Goal: Information Seeking & Learning: Learn about a topic

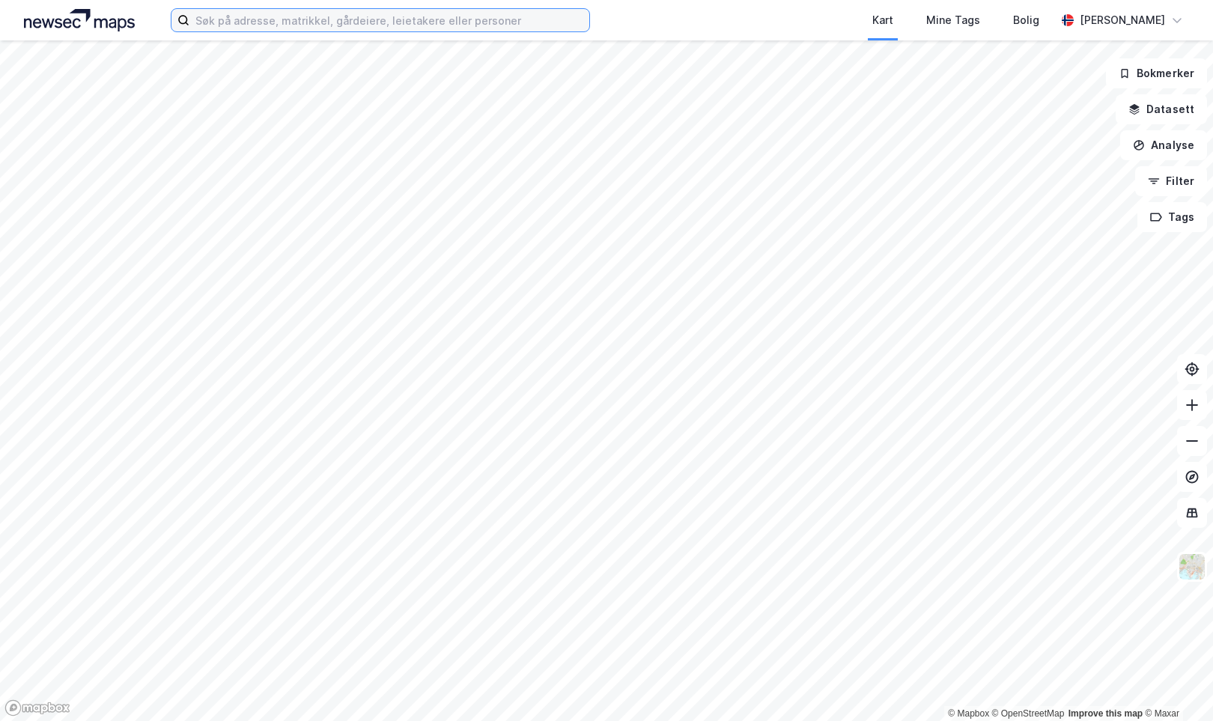
click at [243, 18] on input at bounding box center [390, 20] width 400 height 22
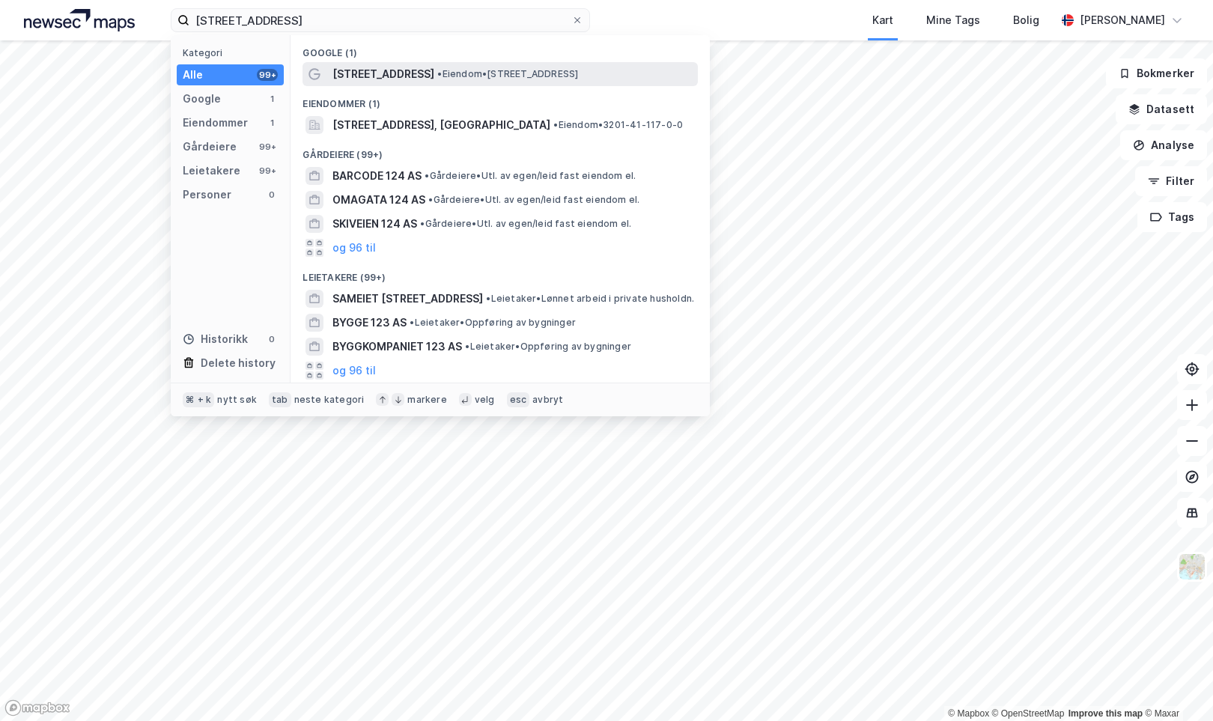
click at [381, 78] on span "[STREET_ADDRESS]" at bounding box center [384, 74] width 102 height 18
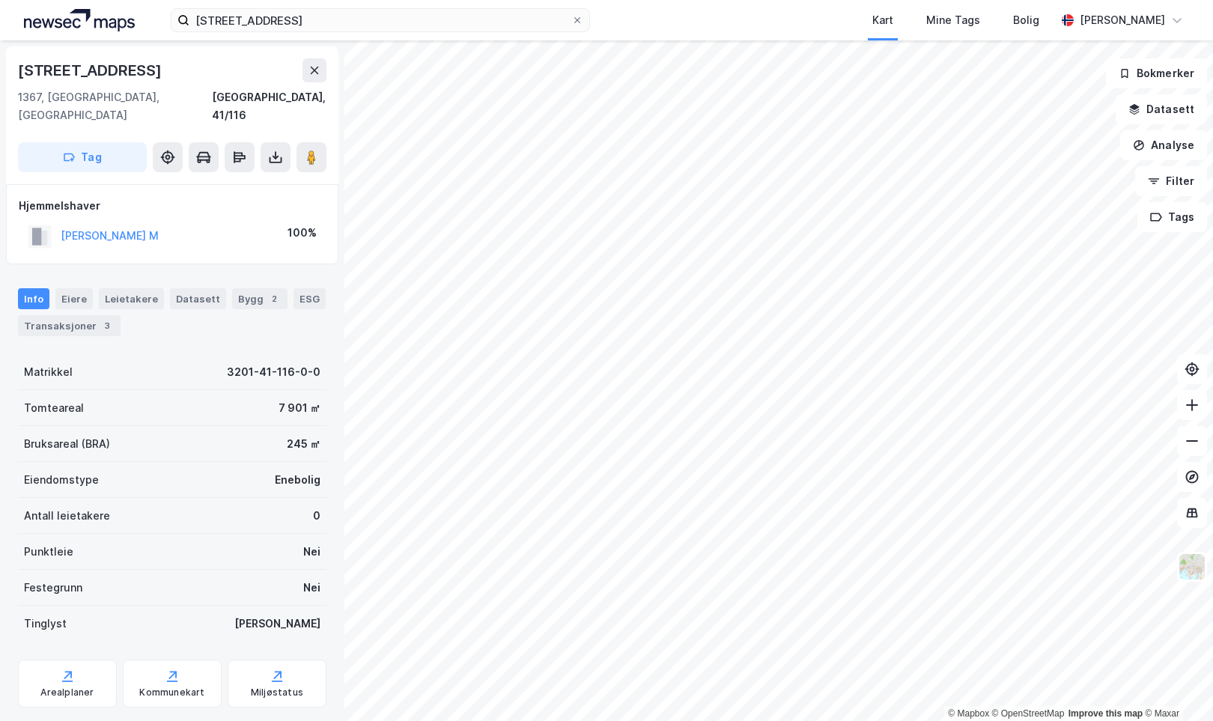
click at [482, 721] on html "Langoddveien 124 Kart Mine Tags Bolig [PERSON_NAME] © Mapbox © OpenStreetMap Im…" at bounding box center [606, 360] width 1213 height 721
click at [1186, 446] on icon at bounding box center [1192, 441] width 15 height 15
click at [1192, 413] on button at bounding box center [1192, 405] width 30 height 30
click at [1196, 416] on button at bounding box center [1192, 405] width 30 height 30
click at [1195, 408] on icon at bounding box center [1192, 405] width 15 height 15
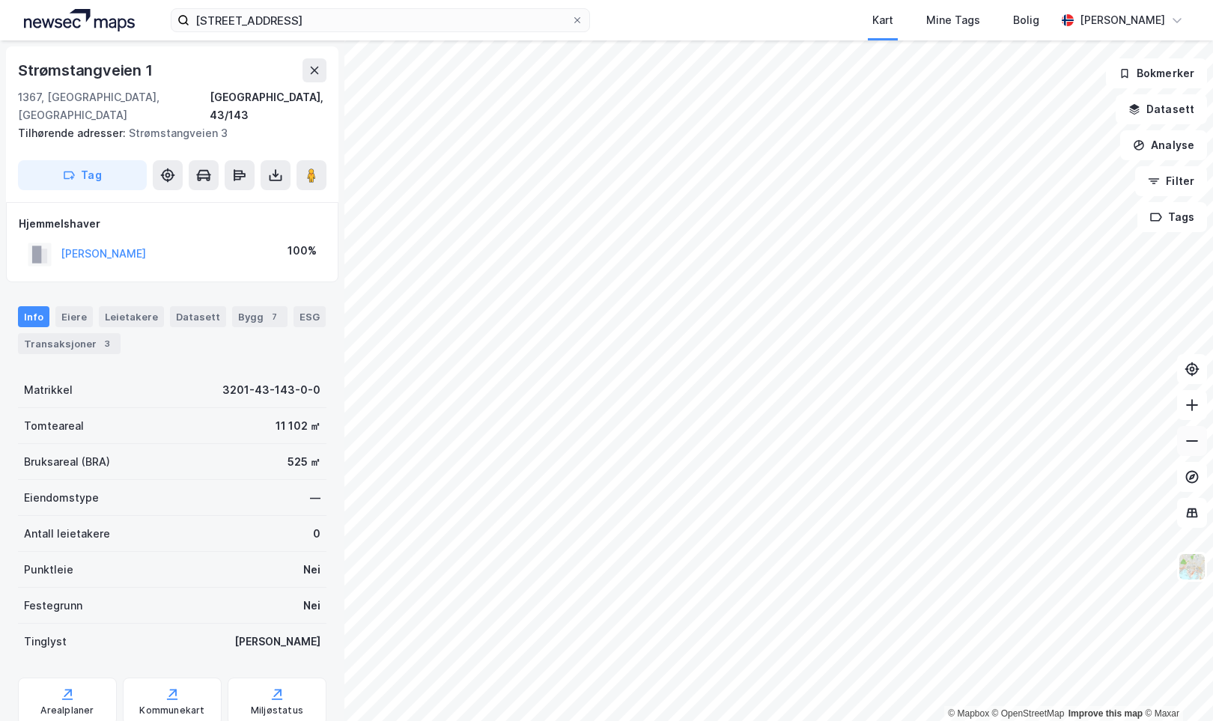
click at [1198, 452] on button at bounding box center [1192, 441] width 30 height 30
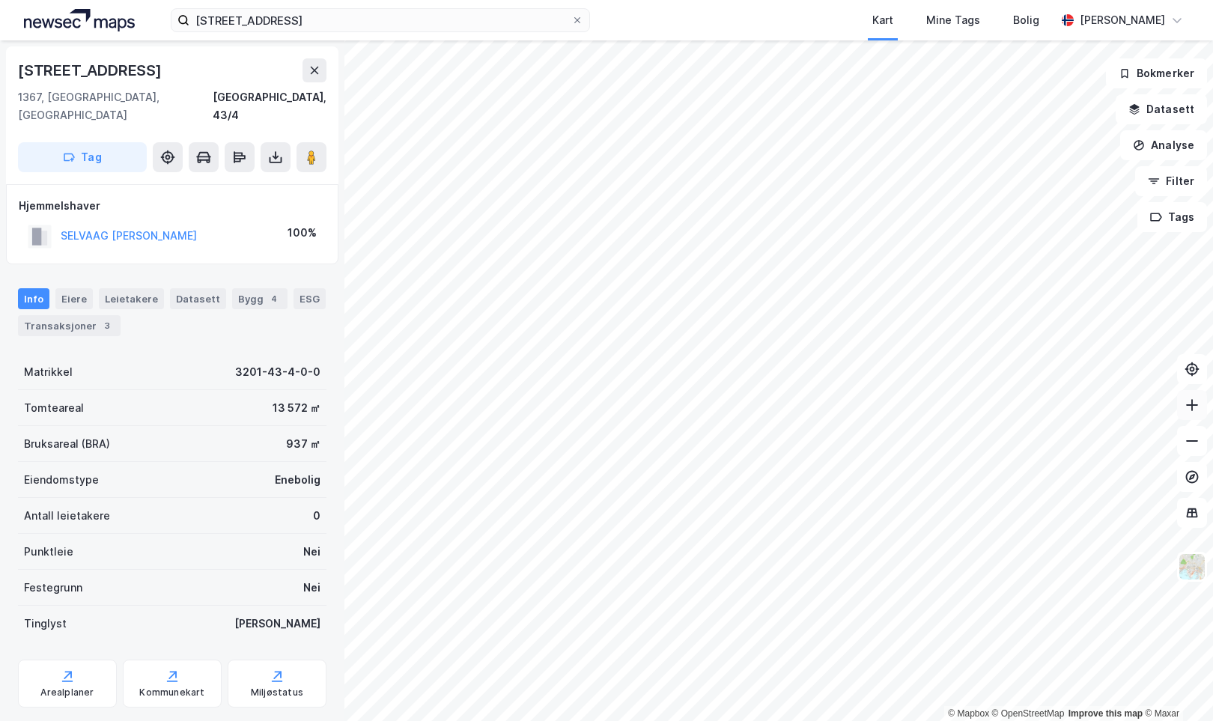
click at [1194, 410] on icon at bounding box center [1192, 405] width 15 height 15
click at [1192, 440] on icon at bounding box center [1192, 441] width 15 height 15
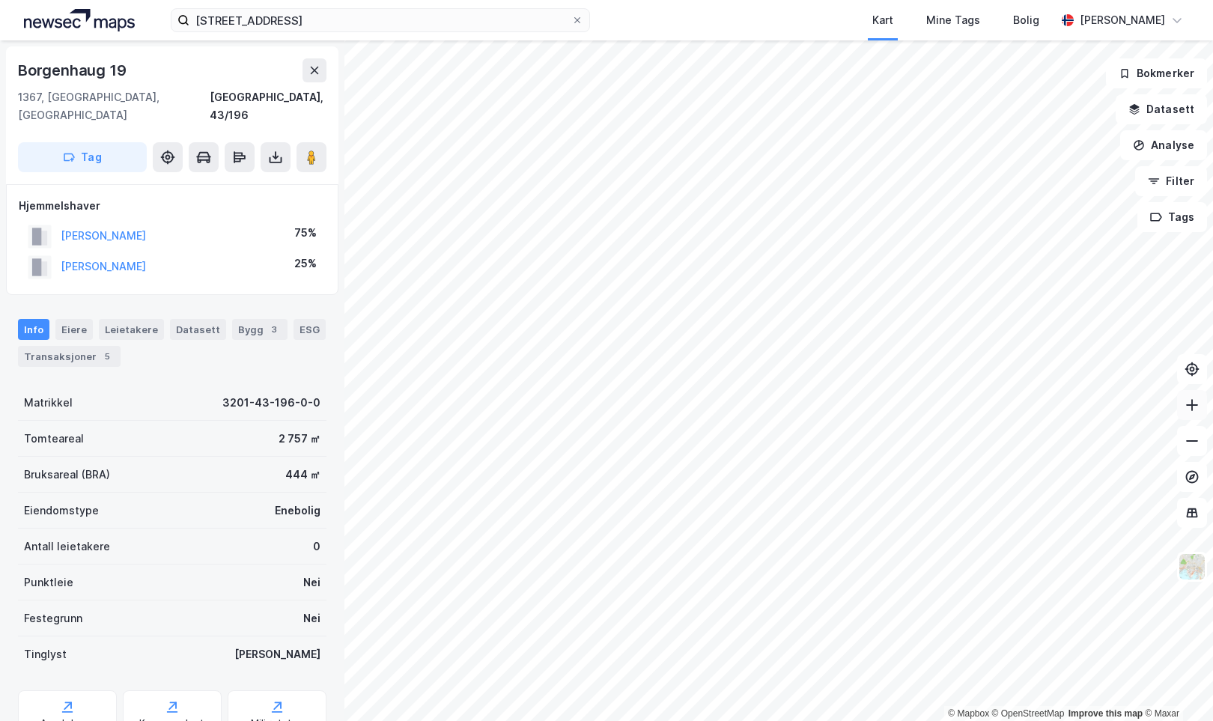
click at [1189, 411] on icon at bounding box center [1192, 405] width 15 height 15
click at [1190, 411] on icon at bounding box center [1192, 405] width 15 height 15
click at [1195, 412] on icon at bounding box center [1192, 405] width 15 height 15
click at [1192, 446] on icon at bounding box center [1192, 441] width 15 height 15
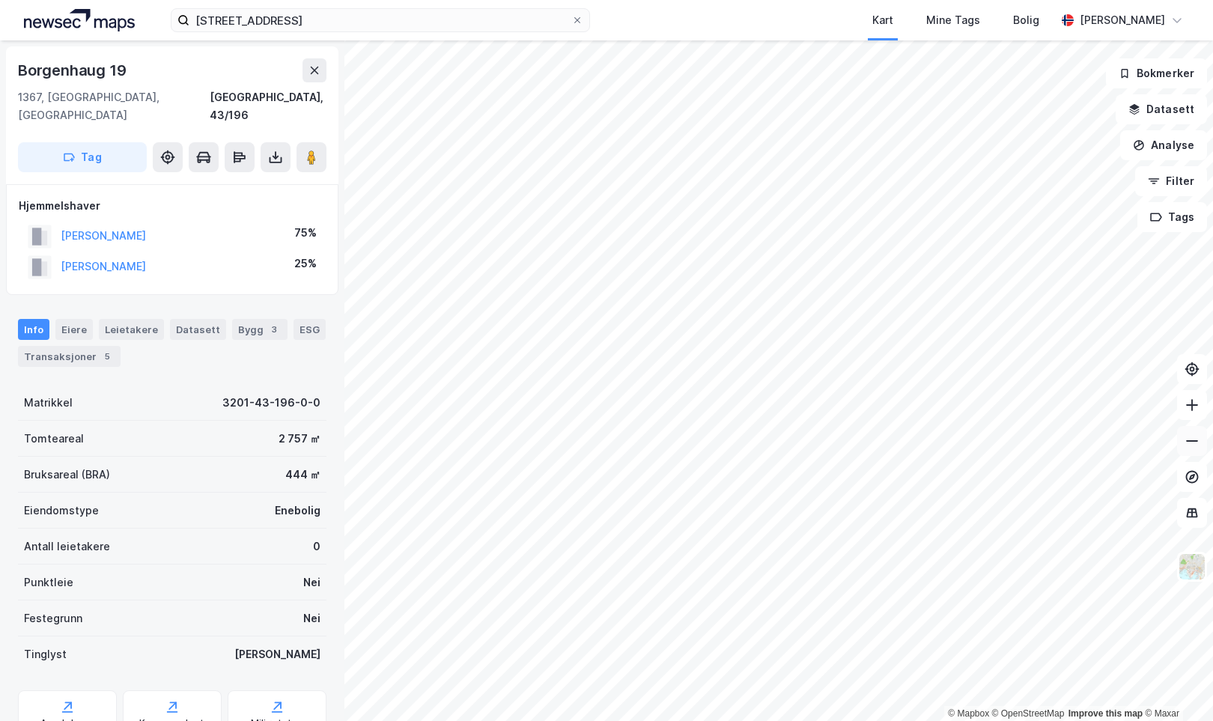
click at [1192, 446] on icon at bounding box center [1192, 441] width 15 height 15
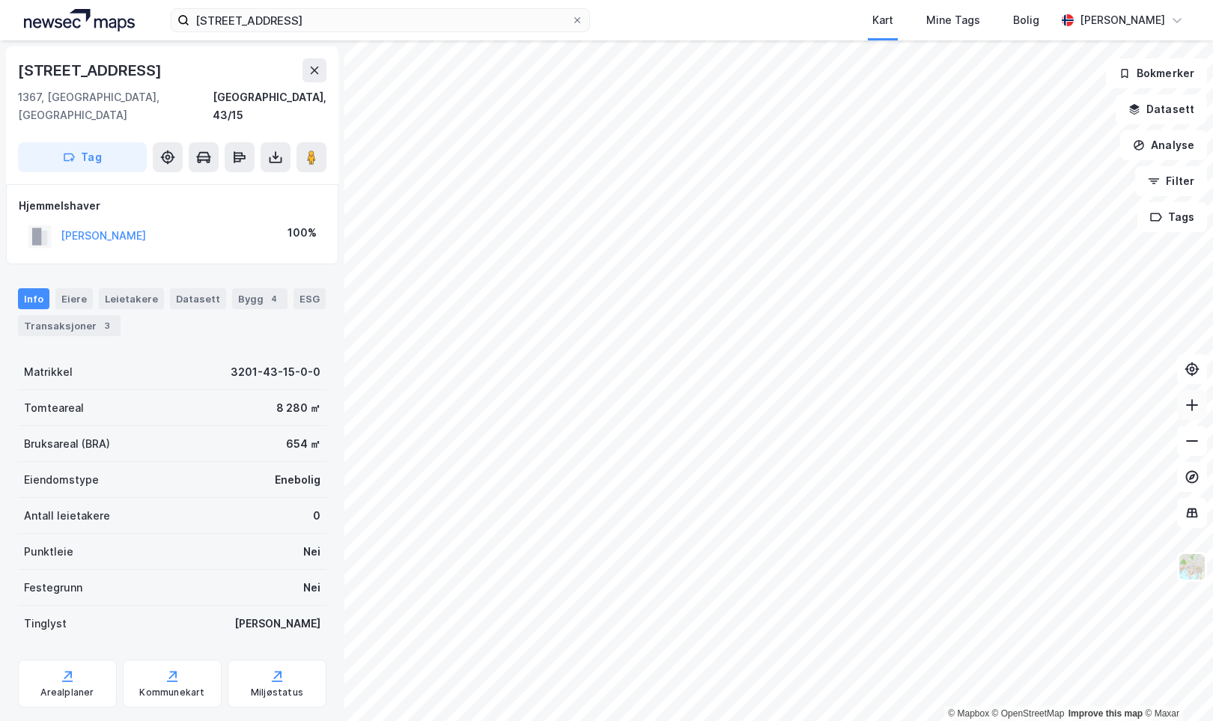
click at [1189, 414] on button at bounding box center [1192, 405] width 30 height 30
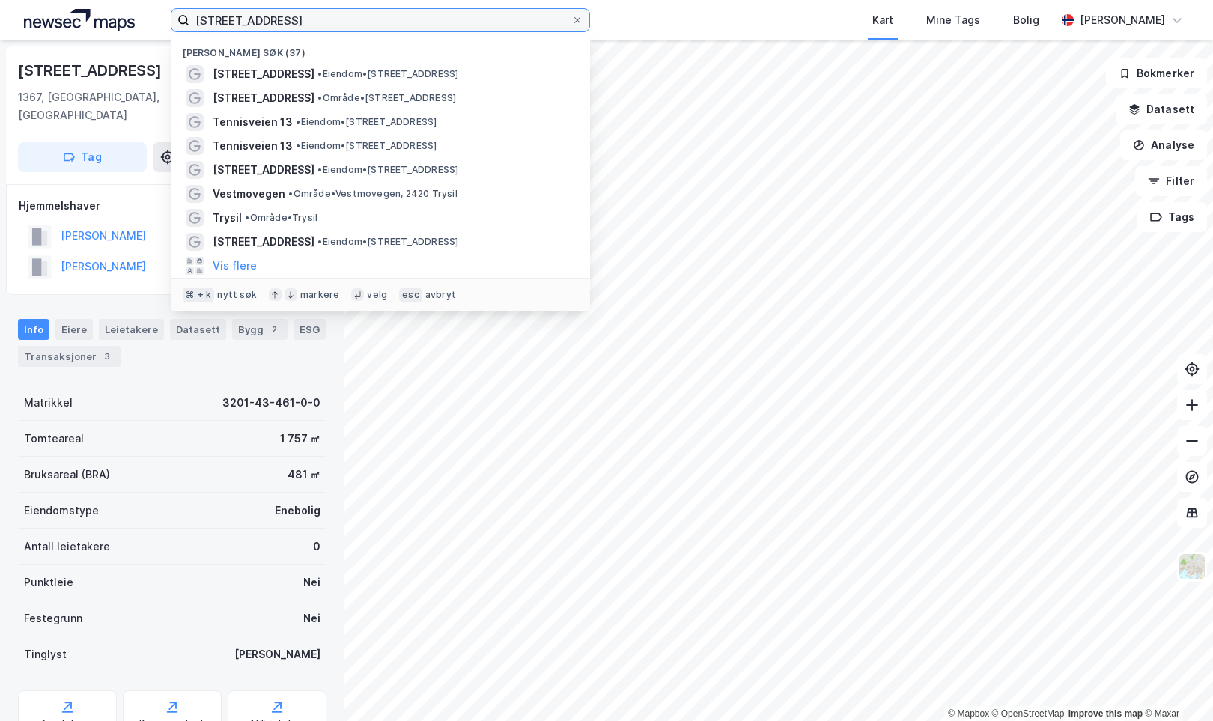
click at [308, 22] on input "[STREET_ADDRESS]" at bounding box center [381, 20] width 382 height 22
paste input "[STREET_ADDRESS]"
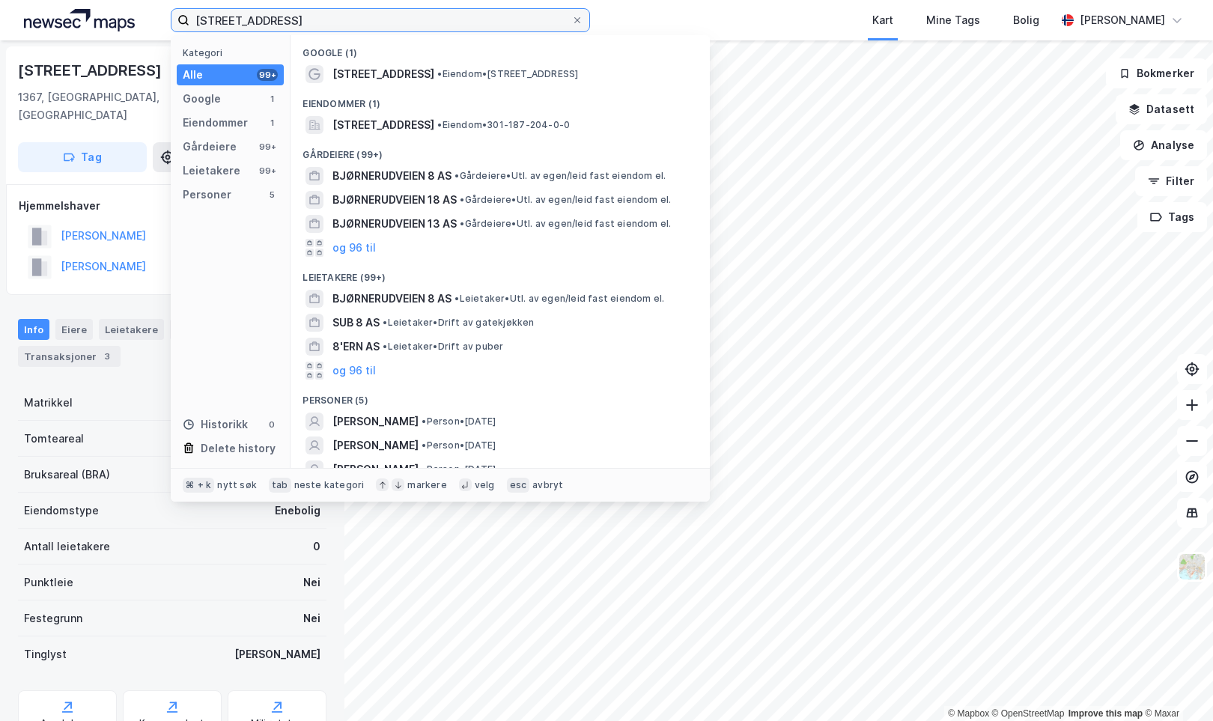
type input "[STREET_ADDRESS]"
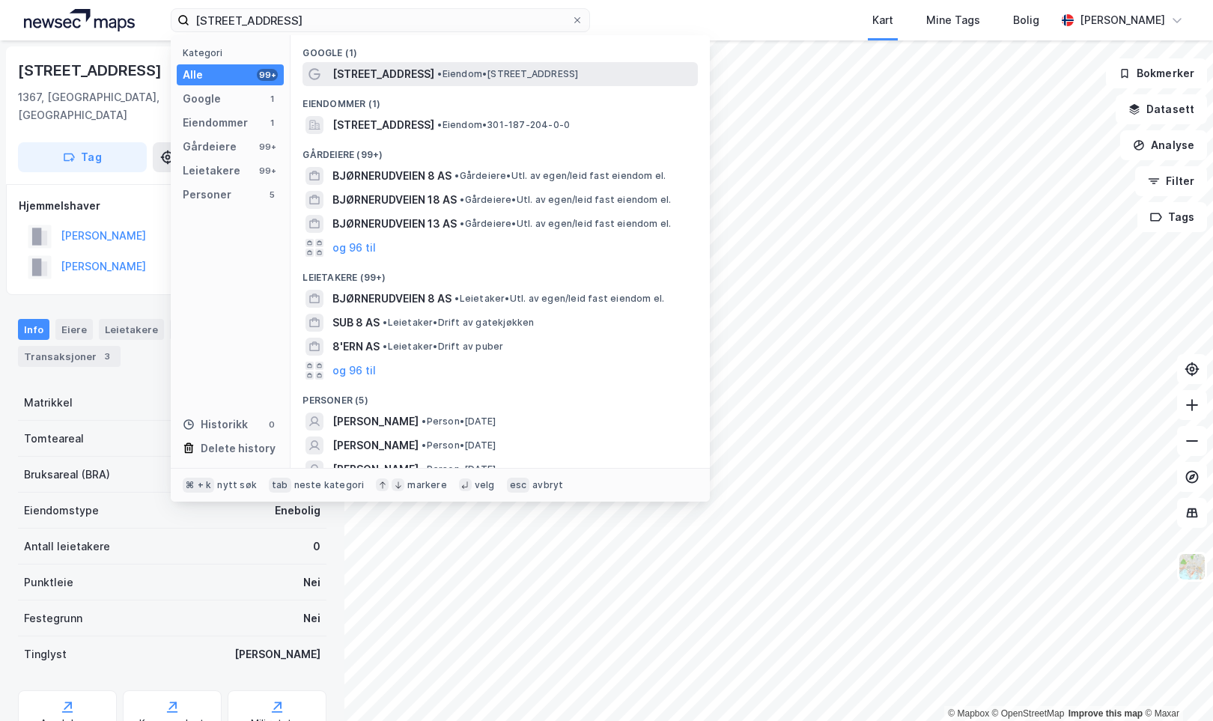
click at [371, 78] on span "[STREET_ADDRESS]" at bounding box center [384, 74] width 102 height 18
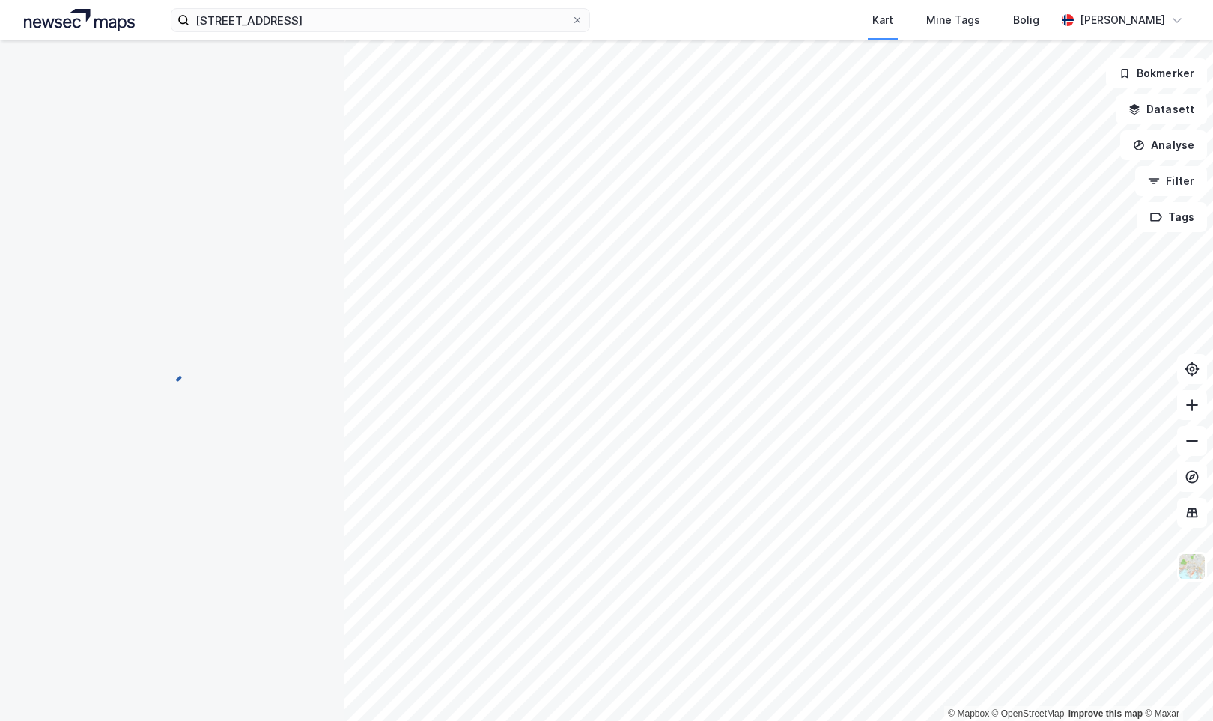
scroll to position [89, 0]
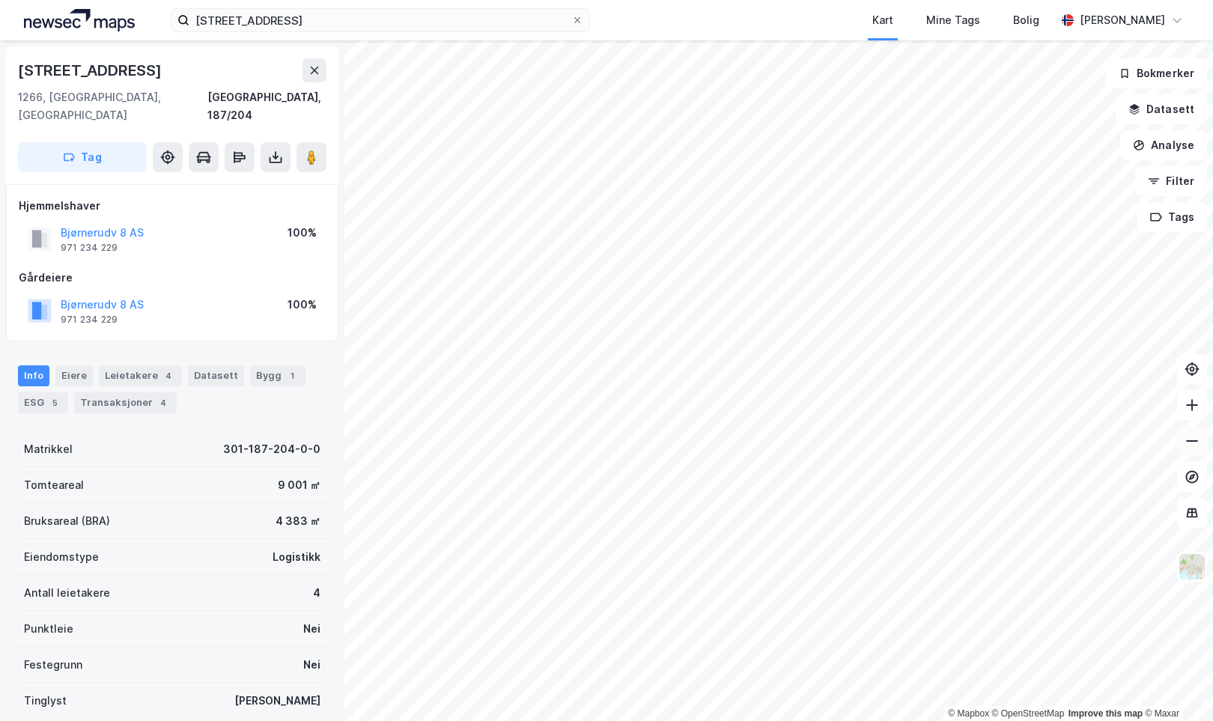
click at [1187, 442] on icon at bounding box center [1192, 441] width 15 height 15
click at [1189, 440] on icon at bounding box center [1192, 441] width 15 height 15
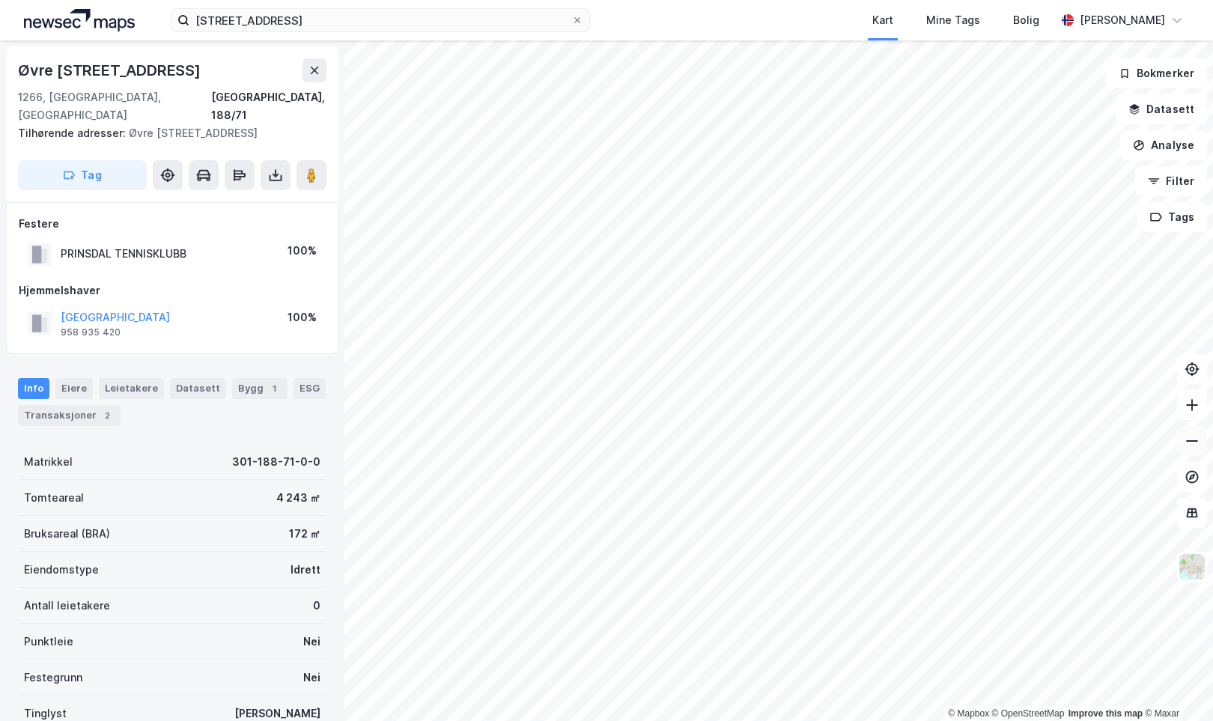
click at [1189, 443] on icon at bounding box center [1192, 441] width 15 height 15
click at [1195, 413] on button at bounding box center [1192, 405] width 30 height 30
click at [1190, 439] on icon at bounding box center [1192, 441] width 15 height 15
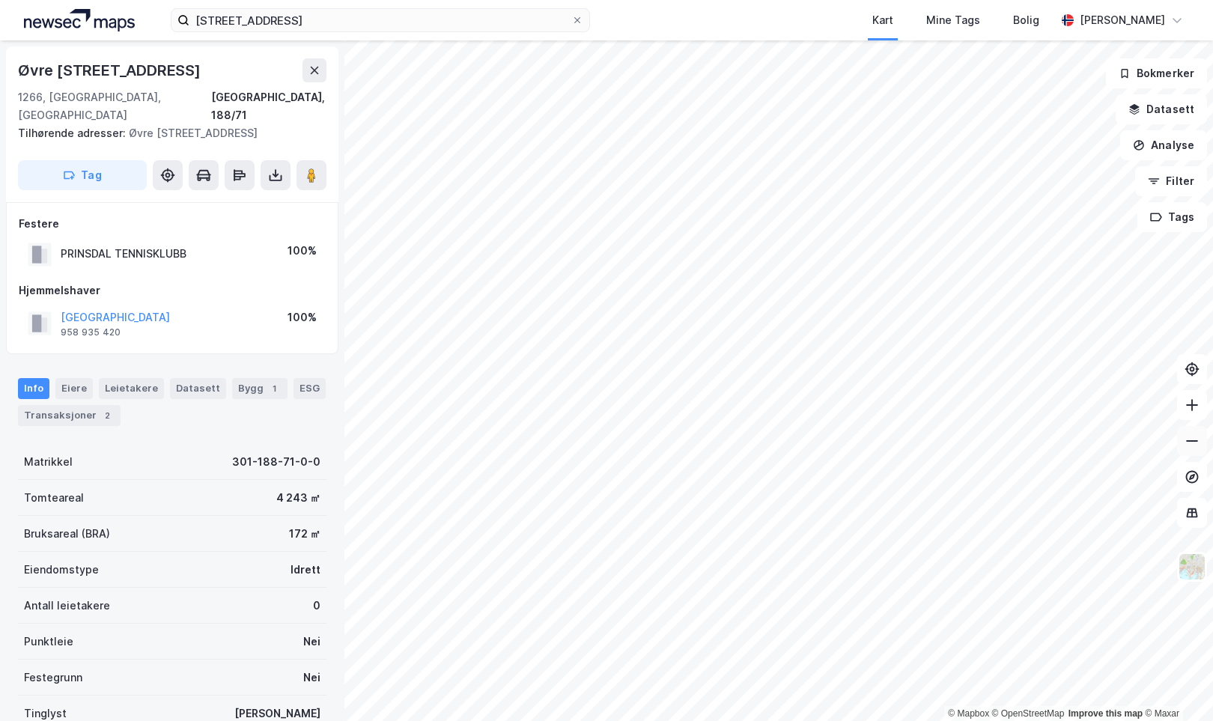
click at [1190, 439] on icon at bounding box center [1192, 441] width 15 height 15
click at [730, 721] on html "Bjørnerudveien 8 Kart Mine Tags Bolig [PERSON_NAME] © Mapbox © OpenStreetMap Im…" at bounding box center [606, 360] width 1213 height 721
click at [1190, 445] on icon at bounding box center [1192, 441] width 15 height 15
click at [1192, 413] on button at bounding box center [1192, 405] width 30 height 30
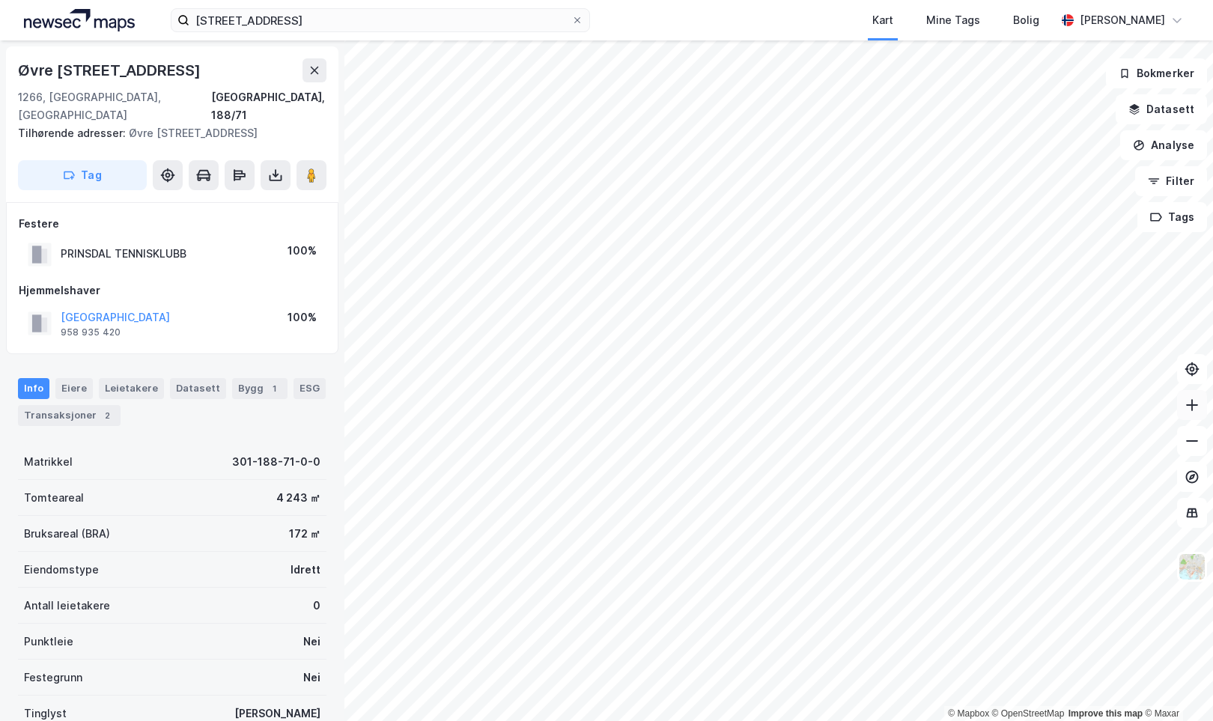
click at [1192, 413] on button at bounding box center [1192, 405] width 30 height 30
click at [1191, 402] on icon at bounding box center [1192, 405] width 15 height 15
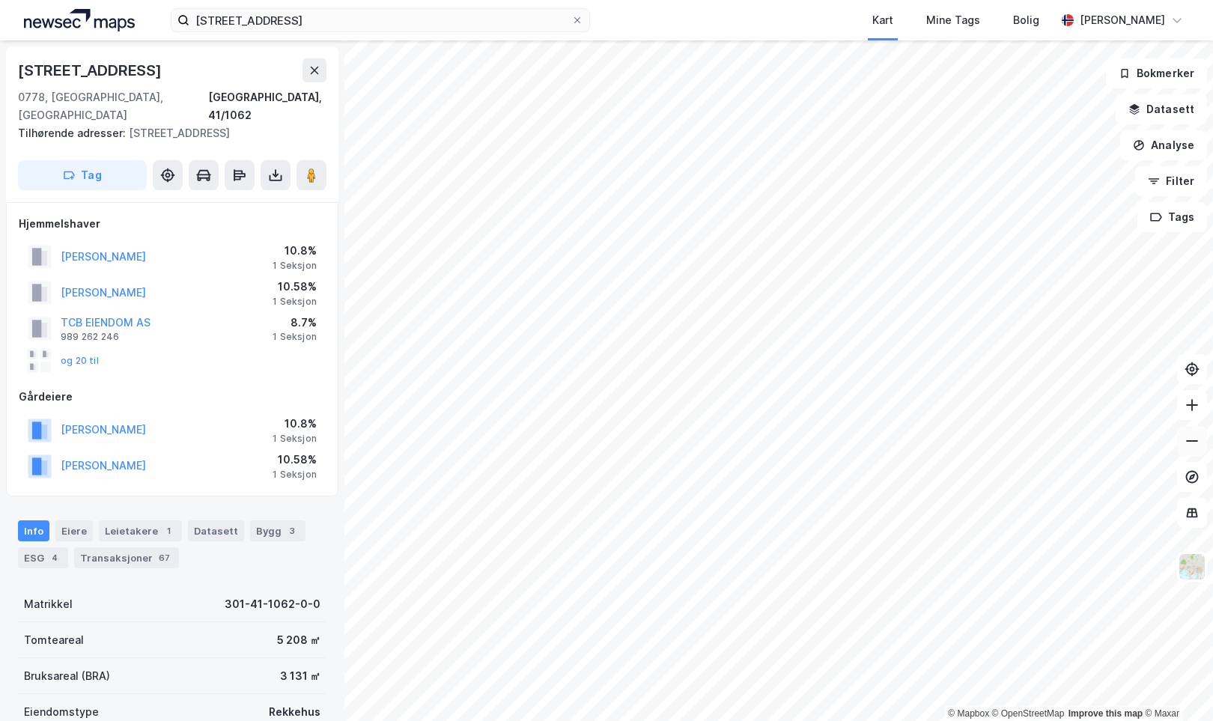
click at [1195, 440] on icon at bounding box center [1192, 441] width 15 height 15
click at [920, 721] on html "Bjørnerudveien 8 Kart Mine Tags Bolig [PERSON_NAME] © Mapbox © OpenStreetMap Im…" at bounding box center [606, 360] width 1213 height 721
click at [1194, 408] on icon at bounding box center [1192, 405] width 15 height 15
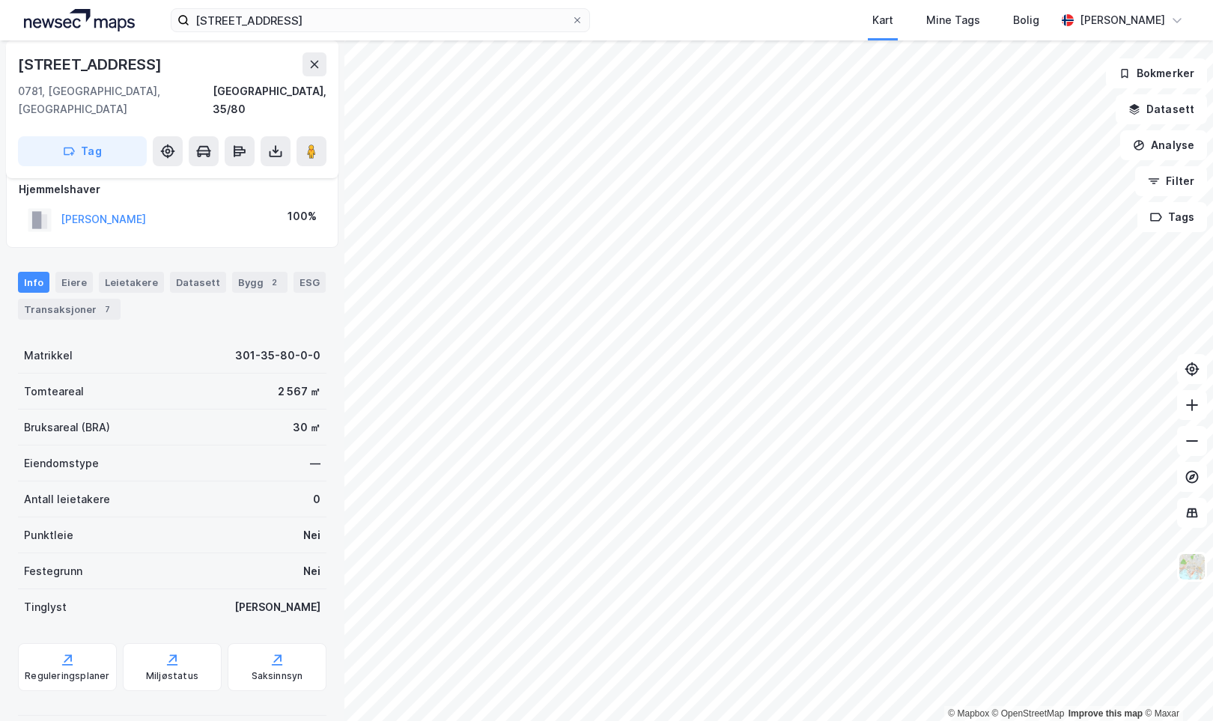
scroll to position [16, 0]
click at [287, 671] on div "Saksinnsyn" at bounding box center [278, 677] width 52 height 12
